Goal: Obtain resource: Download file/media

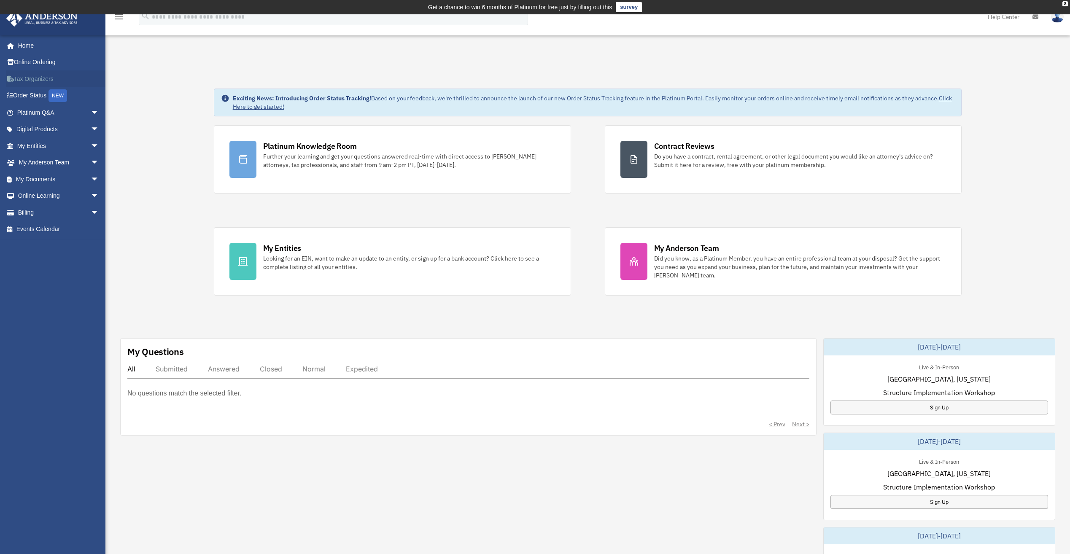
click at [41, 77] on link "Tax Organizers" at bounding box center [59, 78] width 106 height 17
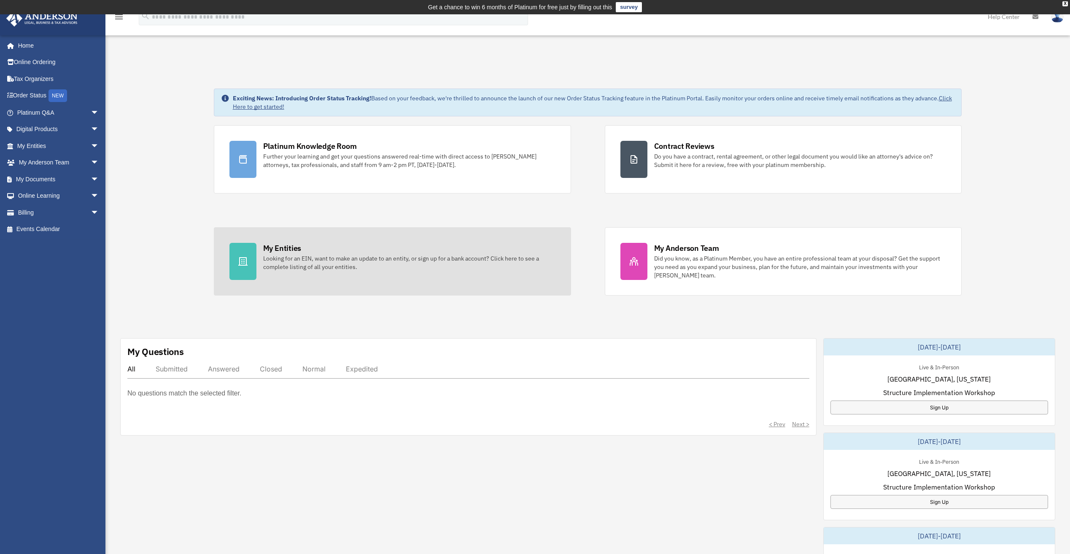
click at [283, 248] on div "My Entities" at bounding box center [282, 248] width 38 height 11
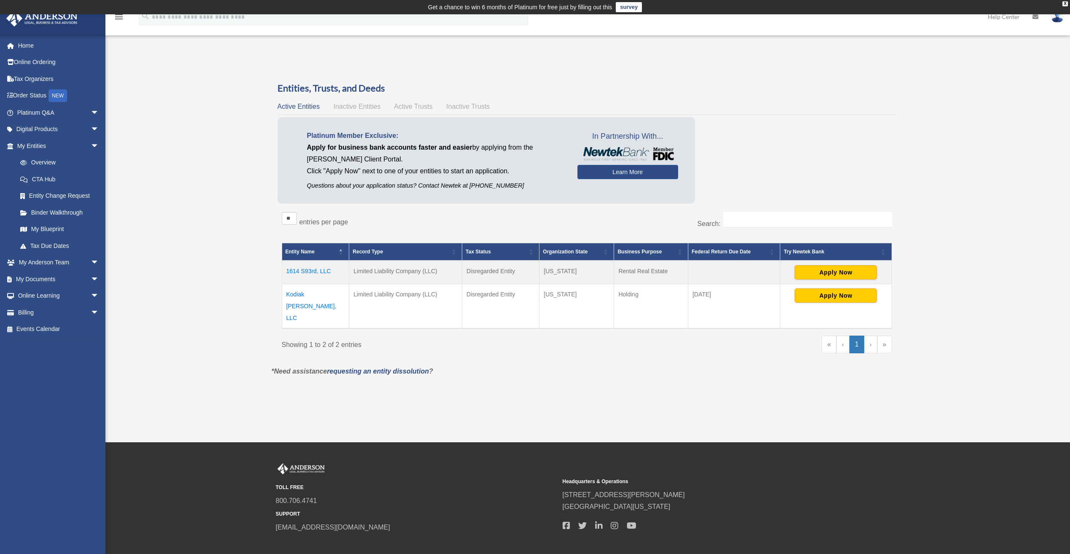
click at [315, 270] on td "1614 S93rd, LLC" at bounding box center [315, 273] width 67 height 24
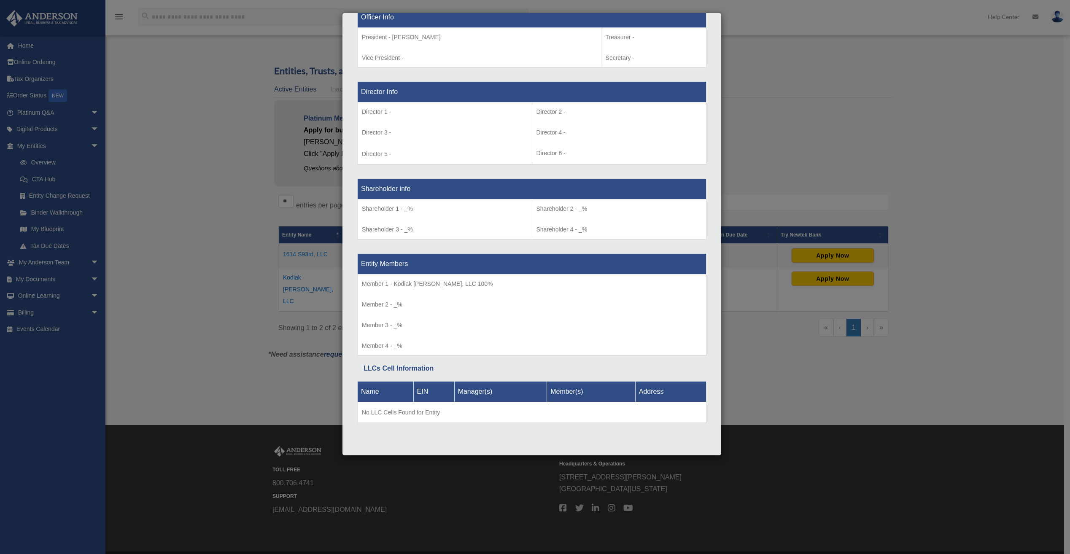
scroll to position [25, 0]
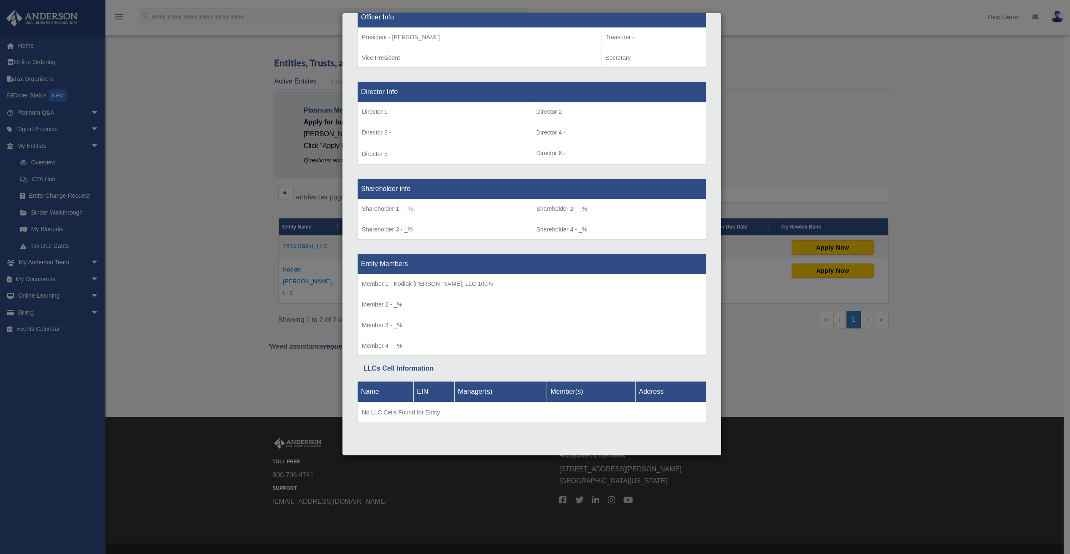
click at [787, 139] on div "Details × Articles Sent Organizational Date" at bounding box center [535, 277] width 1070 height 554
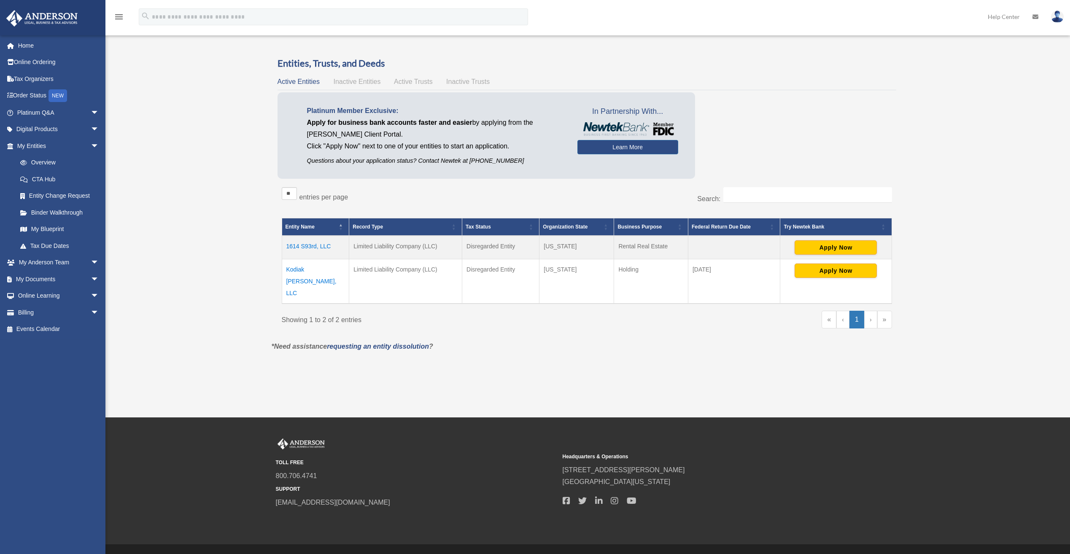
click at [305, 270] on td "Kodiak [PERSON_NAME], LLC" at bounding box center [315, 281] width 67 height 45
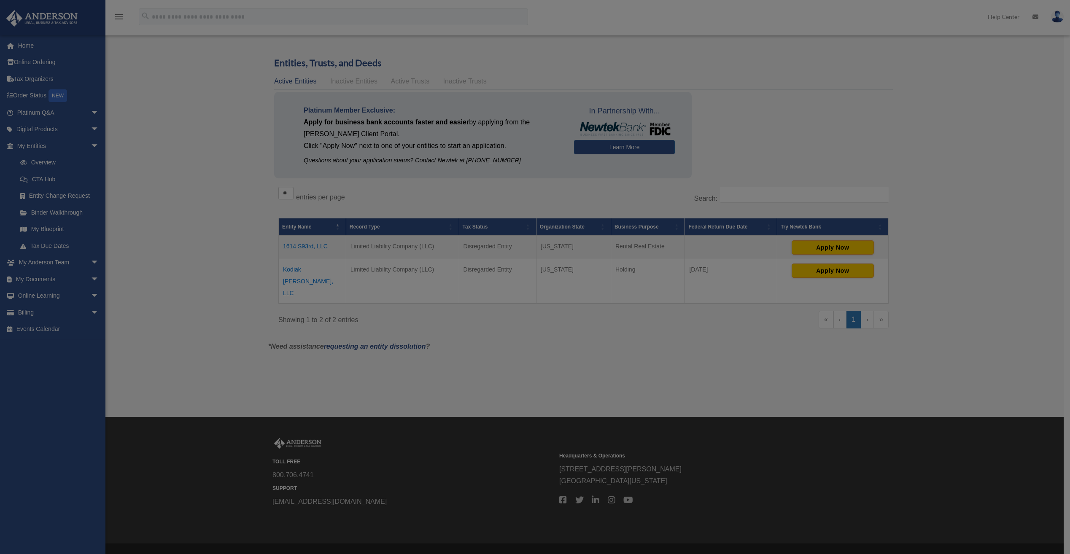
scroll to position [0, 0]
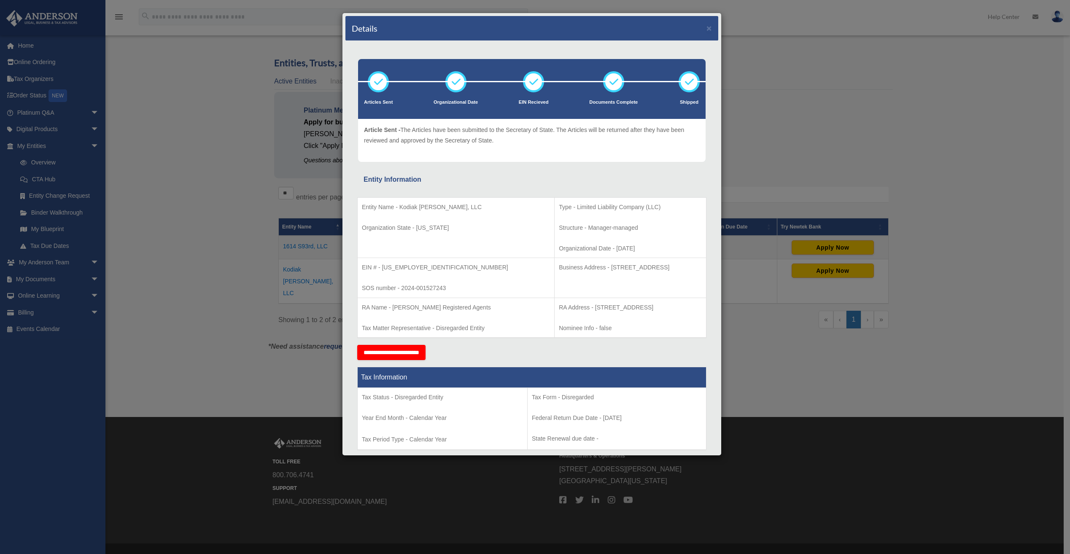
click at [768, 118] on div "Details × Articles Sent Organizational Date" at bounding box center [535, 277] width 1070 height 554
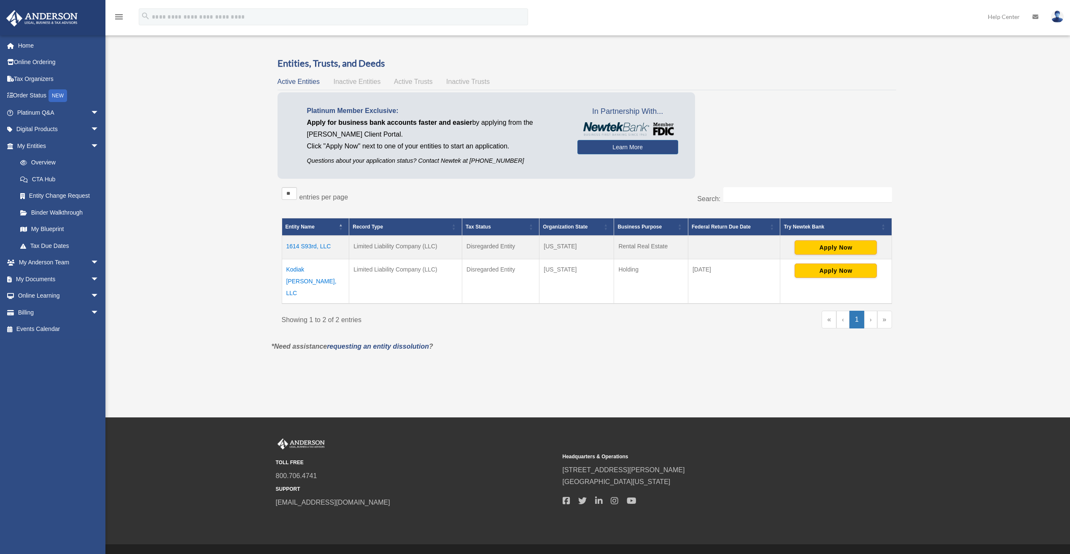
click at [314, 248] on td "1614 S93rd, LLC" at bounding box center [315, 248] width 67 height 24
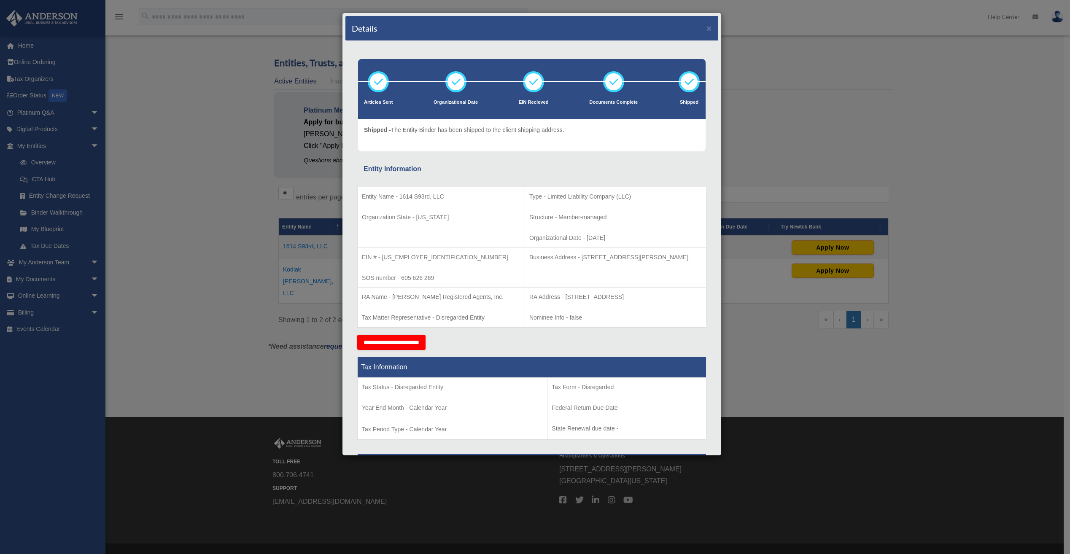
click at [735, 37] on div "Details × Articles Sent Organizational Date" at bounding box center [535, 277] width 1070 height 554
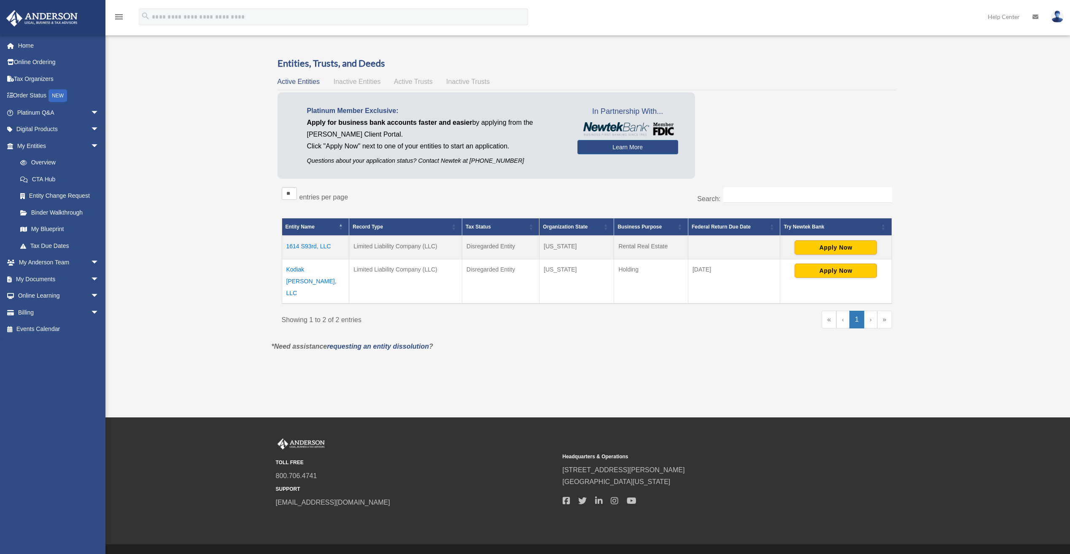
click at [297, 271] on td "Kodiak Glen, LLC" at bounding box center [315, 281] width 67 height 45
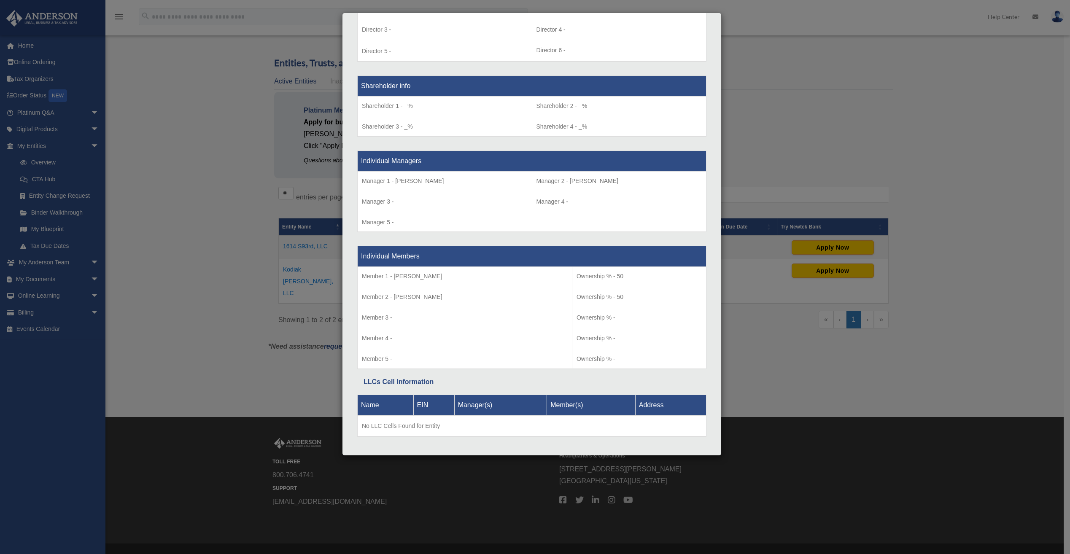
scroll to position [669, 0]
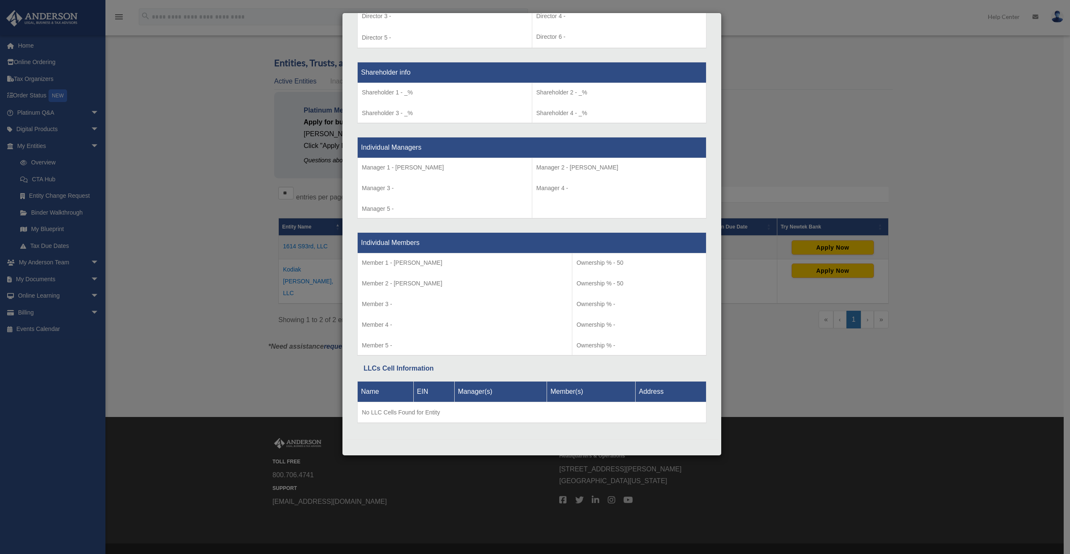
click at [855, 435] on div "Details × Articles Sent Organizational Date" at bounding box center [535, 277] width 1070 height 554
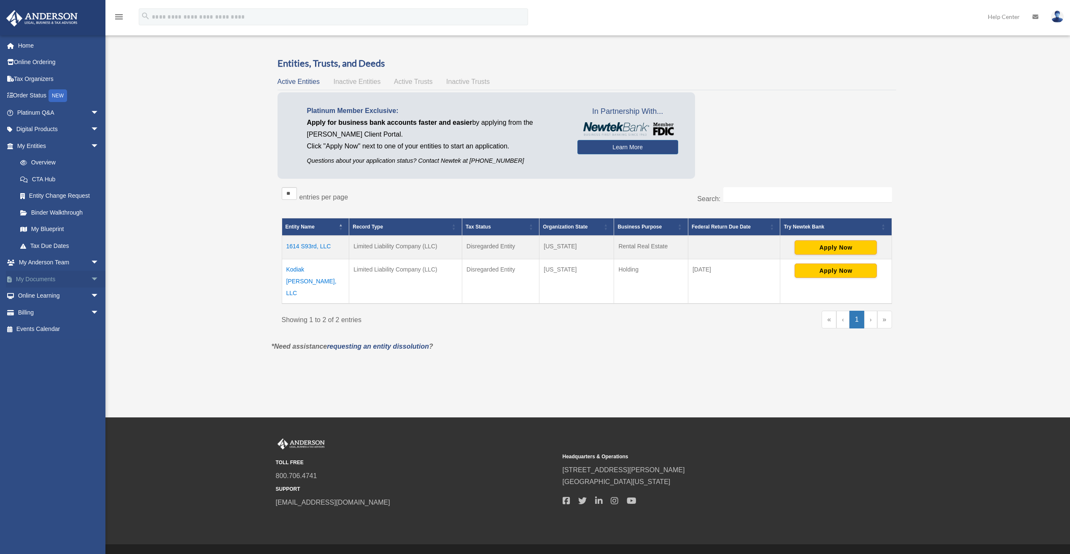
click at [35, 284] on link "My Documents arrow_drop_down" at bounding box center [59, 279] width 106 height 17
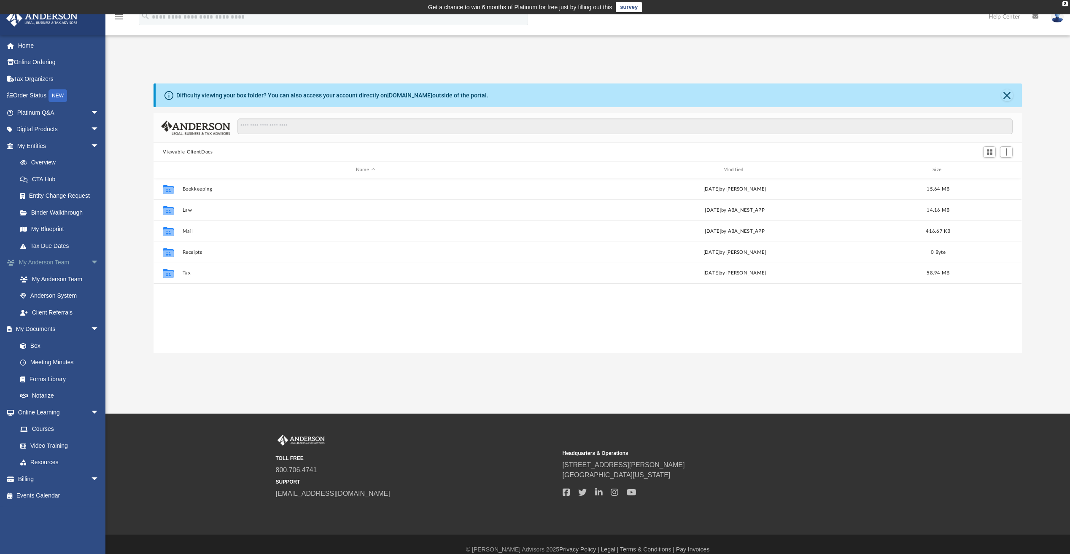
scroll to position [186, 862]
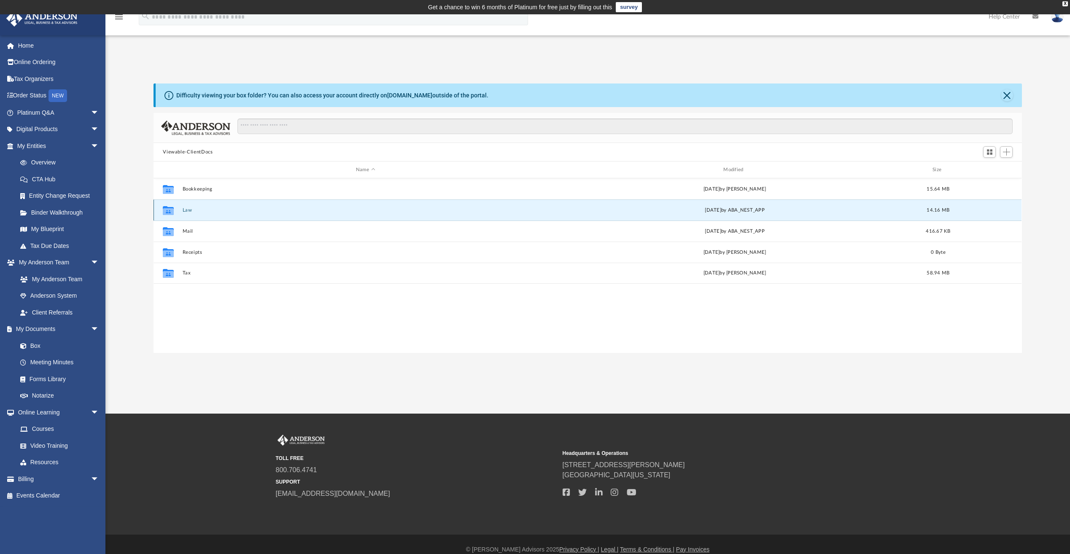
click at [186, 212] on button "Law" at bounding box center [366, 209] width 366 height 5
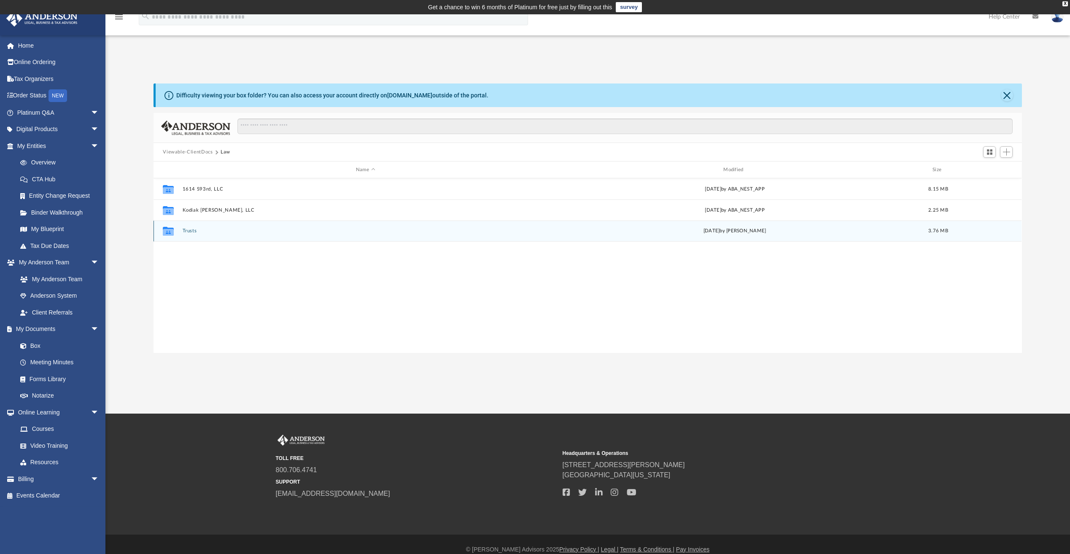
click at [189, 231] on button "Trusts" at bounding box center [366, 230] width 366 height 5
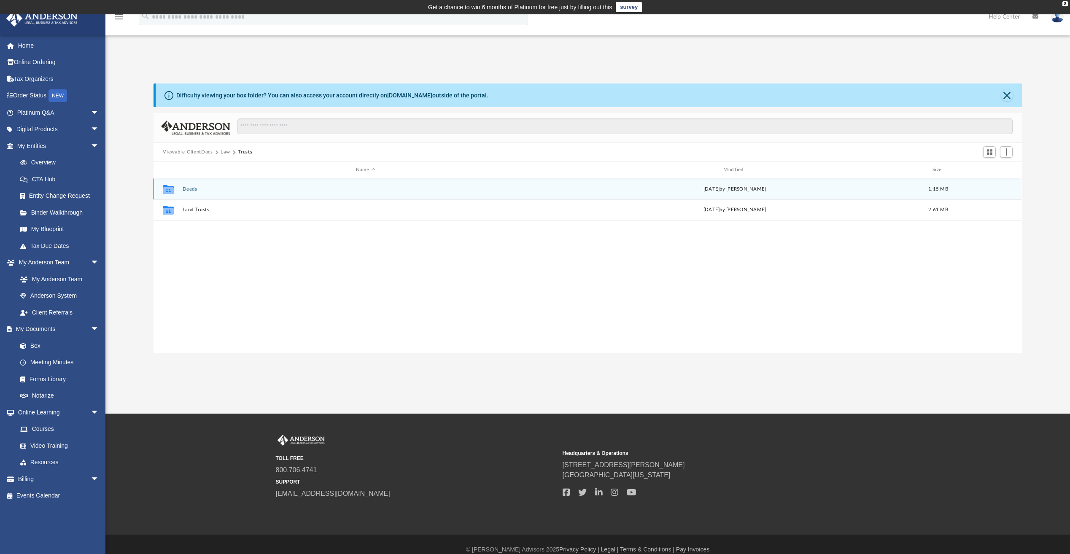
click at [193, 190] on button "Deeds" at bounding box center [366, 188] width 366 height 5
click at [207, 189] on button "Deed - 1614 South 93rd Street" at bounding box center [366, 188] width 366 height 5
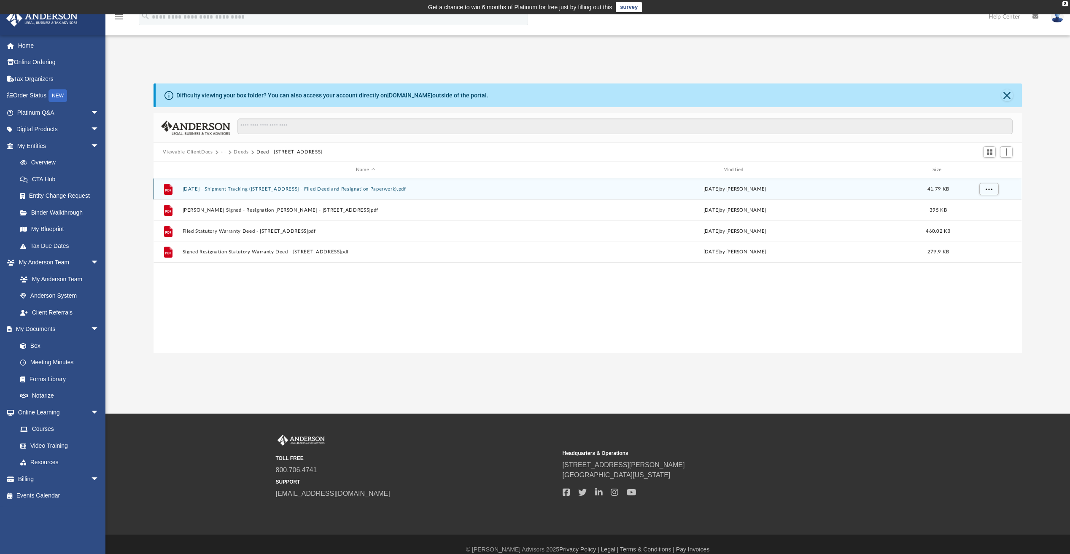
click at [289, 189] on button "2025.08.05 - Shipment Tracking (1614 South 93rd Street - Filed Deed and Resigna…" at bounding box center [366, 188] width 366 height 5
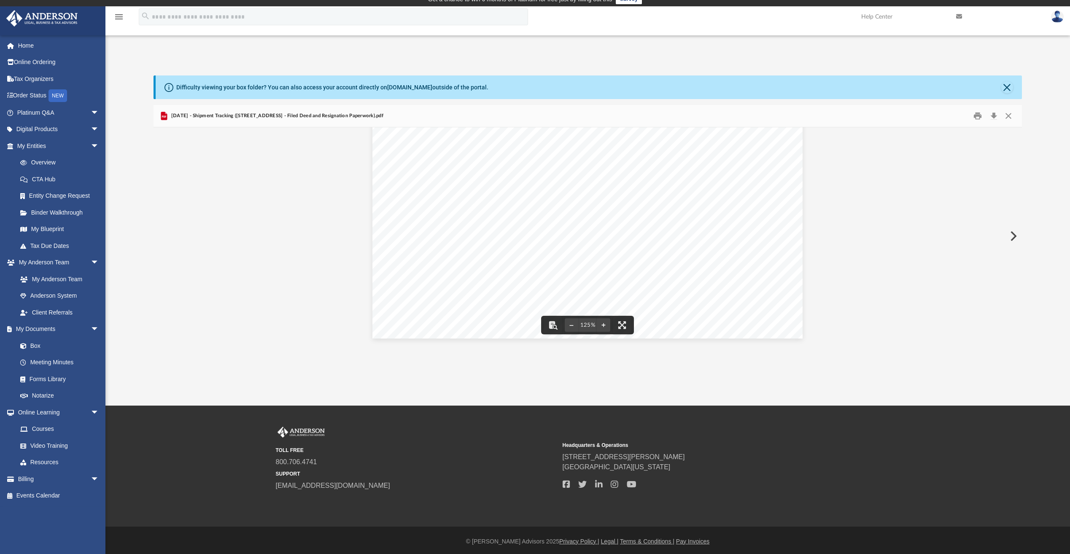
scroll to position [11, 0]
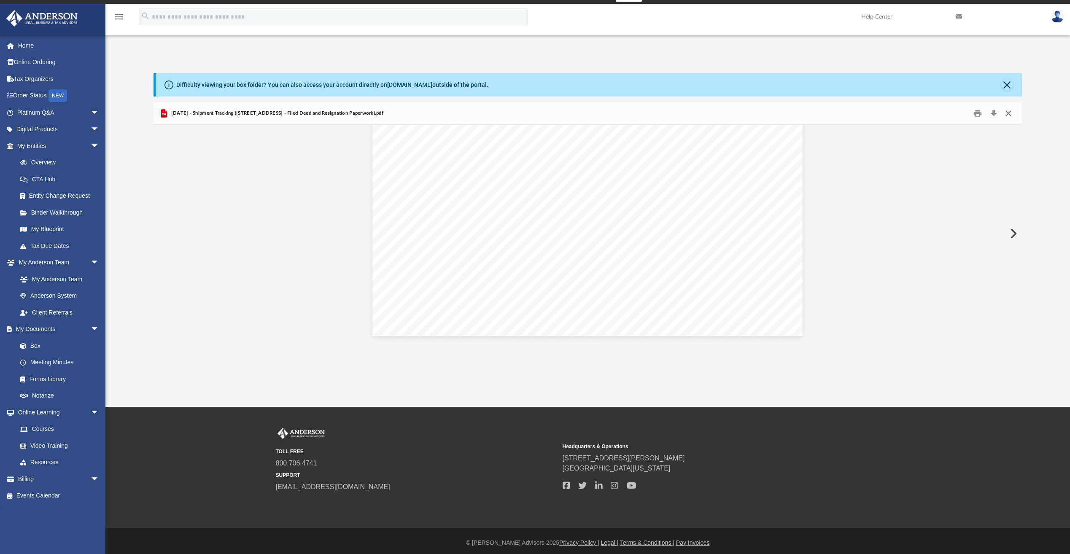
click at [1006, 112] on button "Close" at bounding box center [1008, 113] width 15 height 13
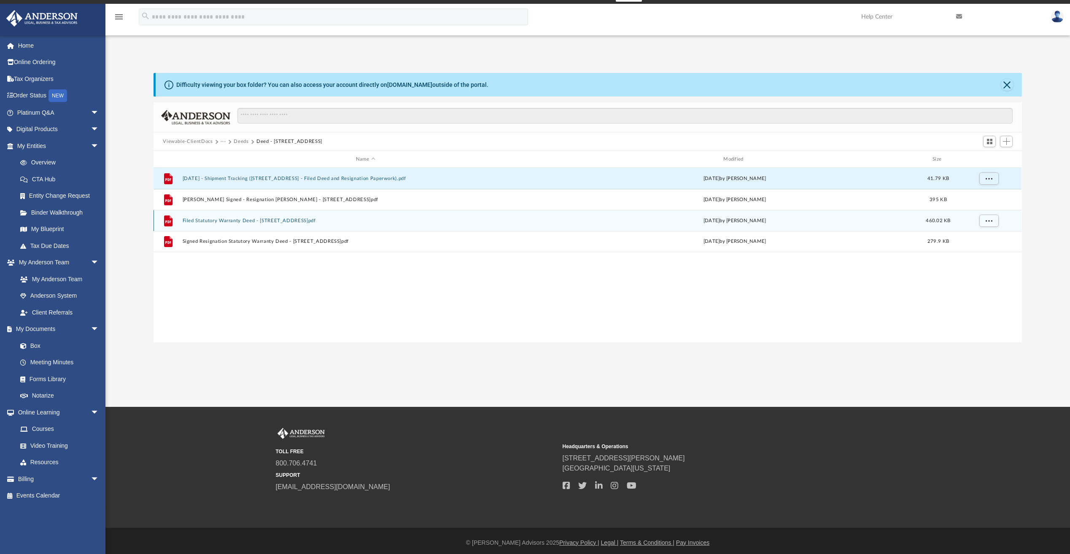
click at [247, 219] on button "Filed Statutory Warranty Deed - 1614 South 93rd Street.pdf" at bounding box center [366, 220] width 366 height 5
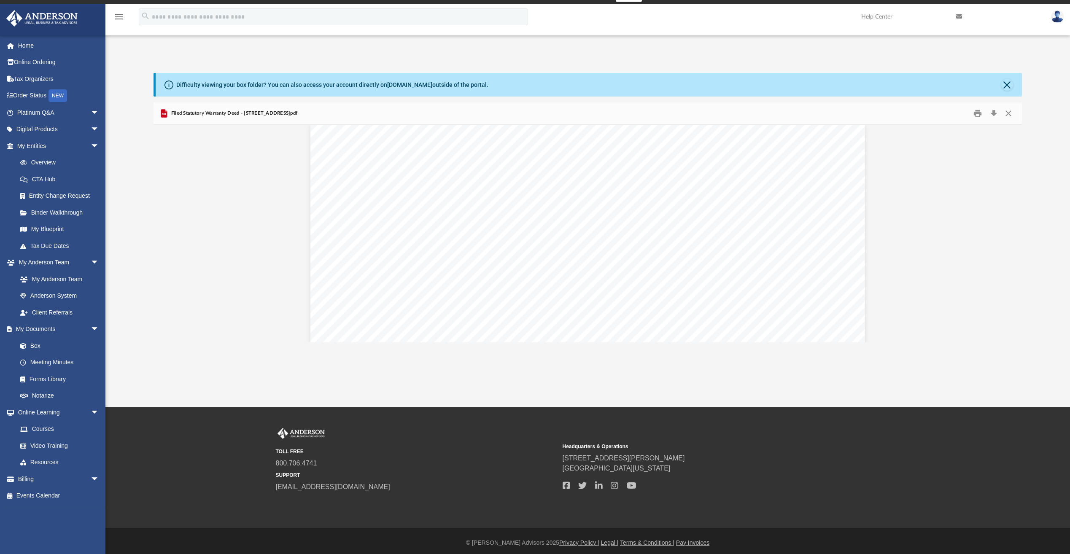
scroll to position [1687, 0]
drag, startPoint x: 1009, startPoint y: 113, endPoint x: 866, endPoint y: 105, distance: 142.8
click at [1008, 113] on button "Close" at bounding box center [1008, 113] width 15 height 13
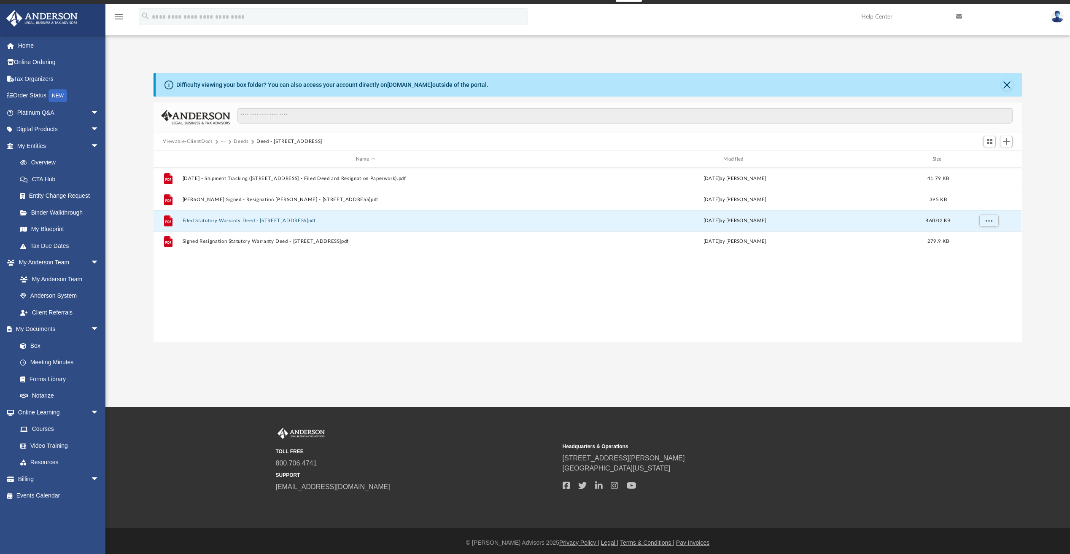
click at [241, 143] on button "Deeds" at bounding box center [241, 142] width 15 height 8
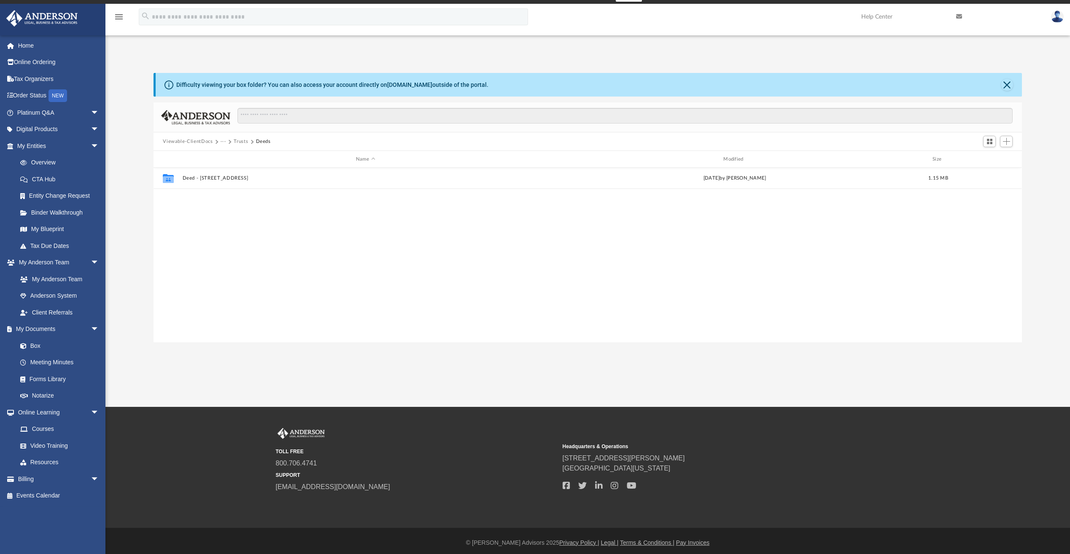
click at [240, 141] on button "Trusts" at bounding box center [241, 142] width 14 height 8
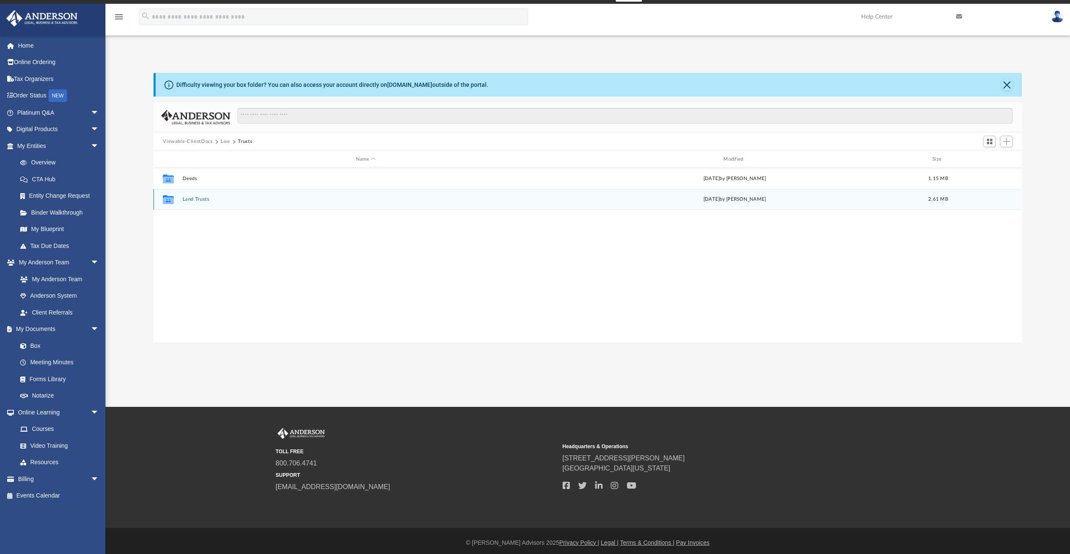
click at [197, 200] on button "Land Trusts" at bounding box center [366, 199] width 366 height 5
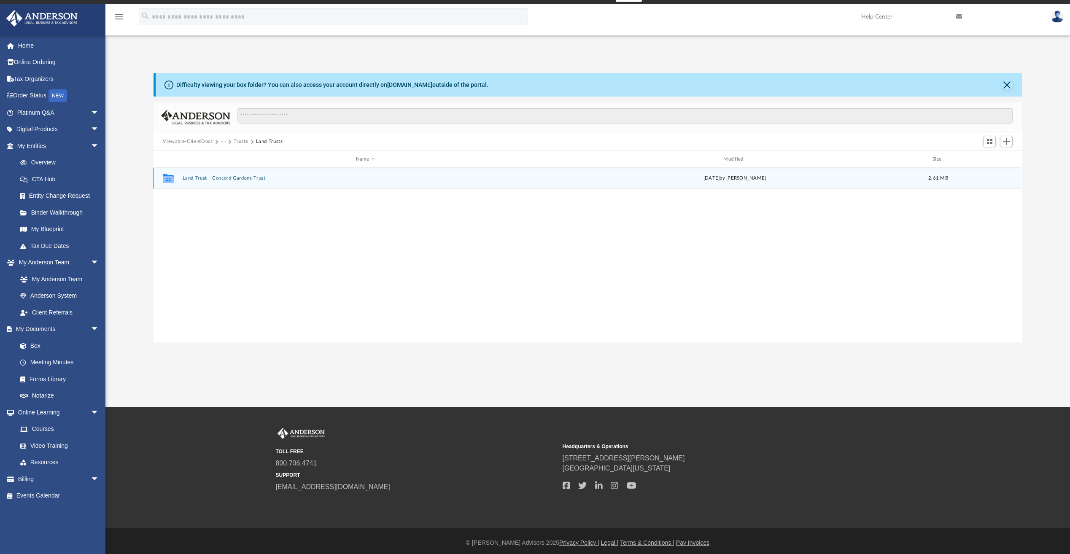
click at [226, 177] on button "Land Trust - Concord Gardens Trust" at bounding box center [366, 177] width 366 height 5
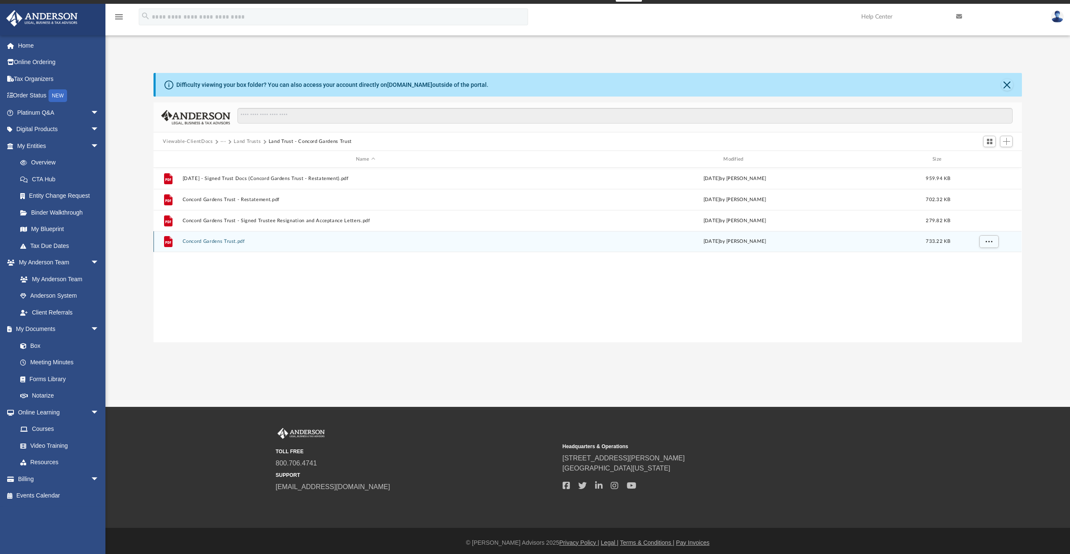
click at [230, 240] on button "Concord Gardens Trust.pdf" at bounding box center [366, 241] width 366 height 5
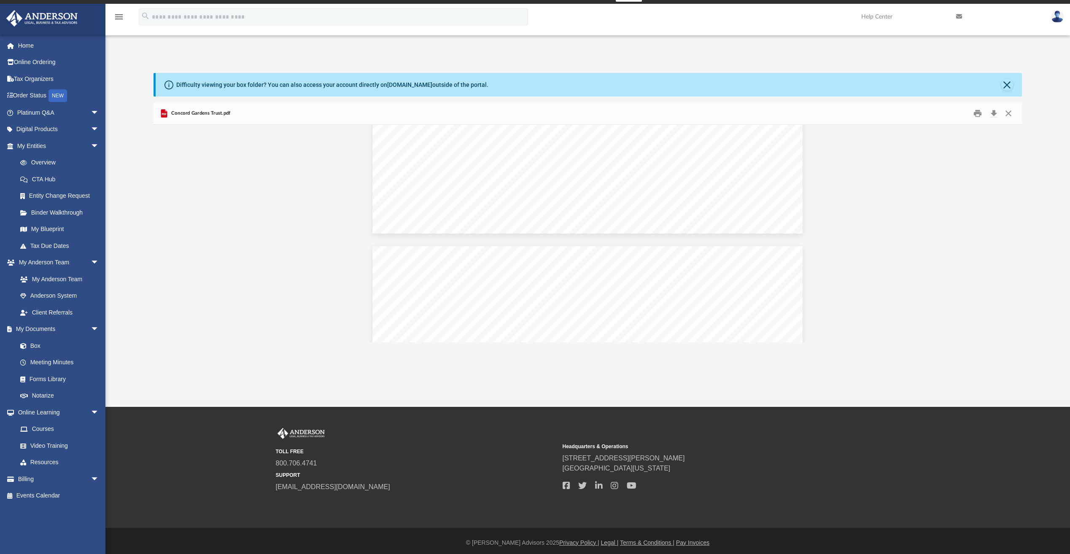
scroll to position [4403, 0]
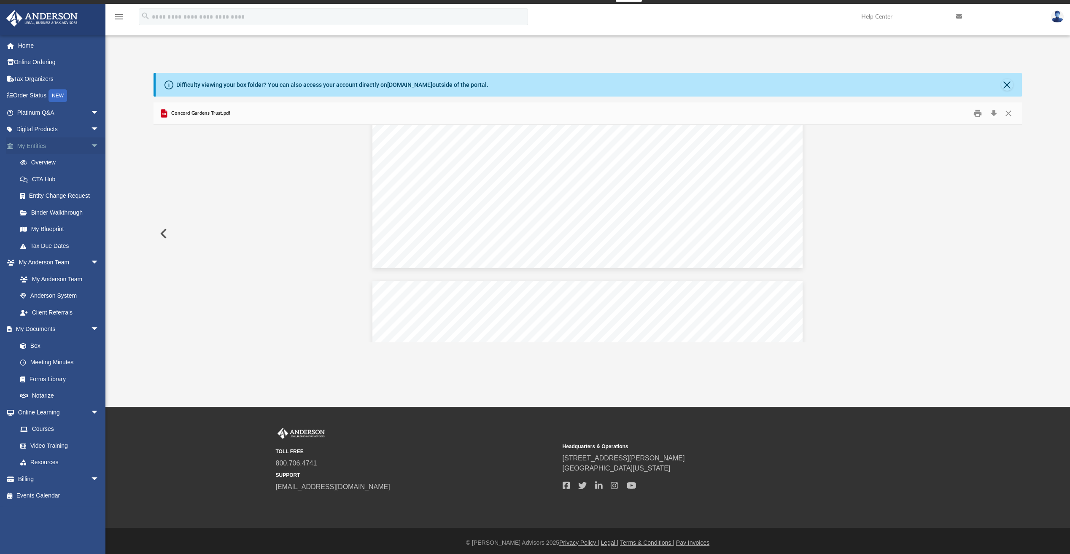
click at [44, 151] on link "My Entities arrow_drop_down" at bounding box center [59, 145] width 106 height 17
